Goal: Transaction & Acquisition: Purchase product/service

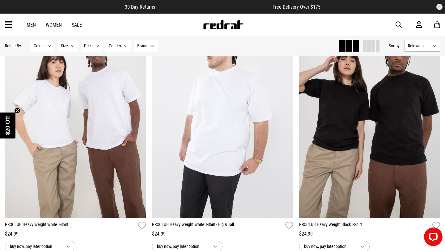
scroll to position [65, 0]
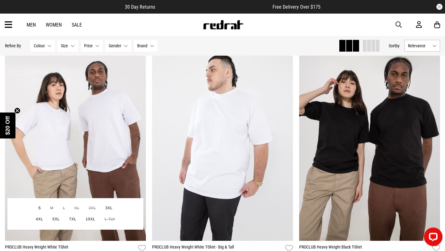
click at [75, 98] on img at bounding box center [75, 142] width 141 height 197
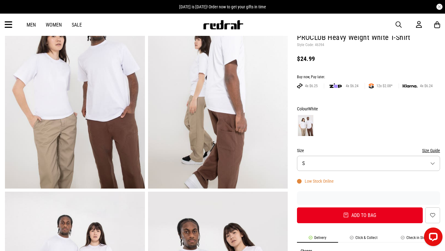
scroll to position [65, 0]
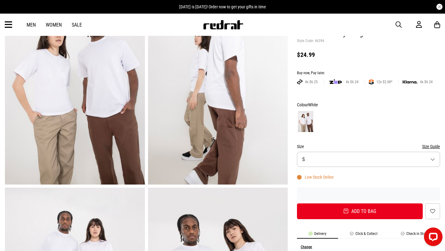
click at [310, 154] on button "Size S" at bounding box center [368, 159] width 143 height 15
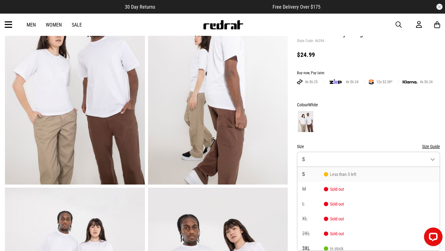
scroll to position [95, 0]
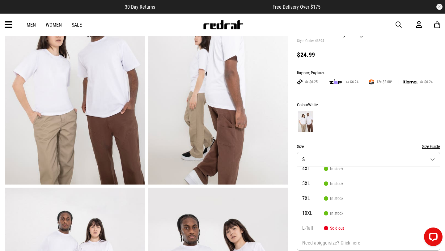
click at [159, 100] on img at bounding box center [218, 88] width 140 height 193
